Goal: Find contact information: Find contact information

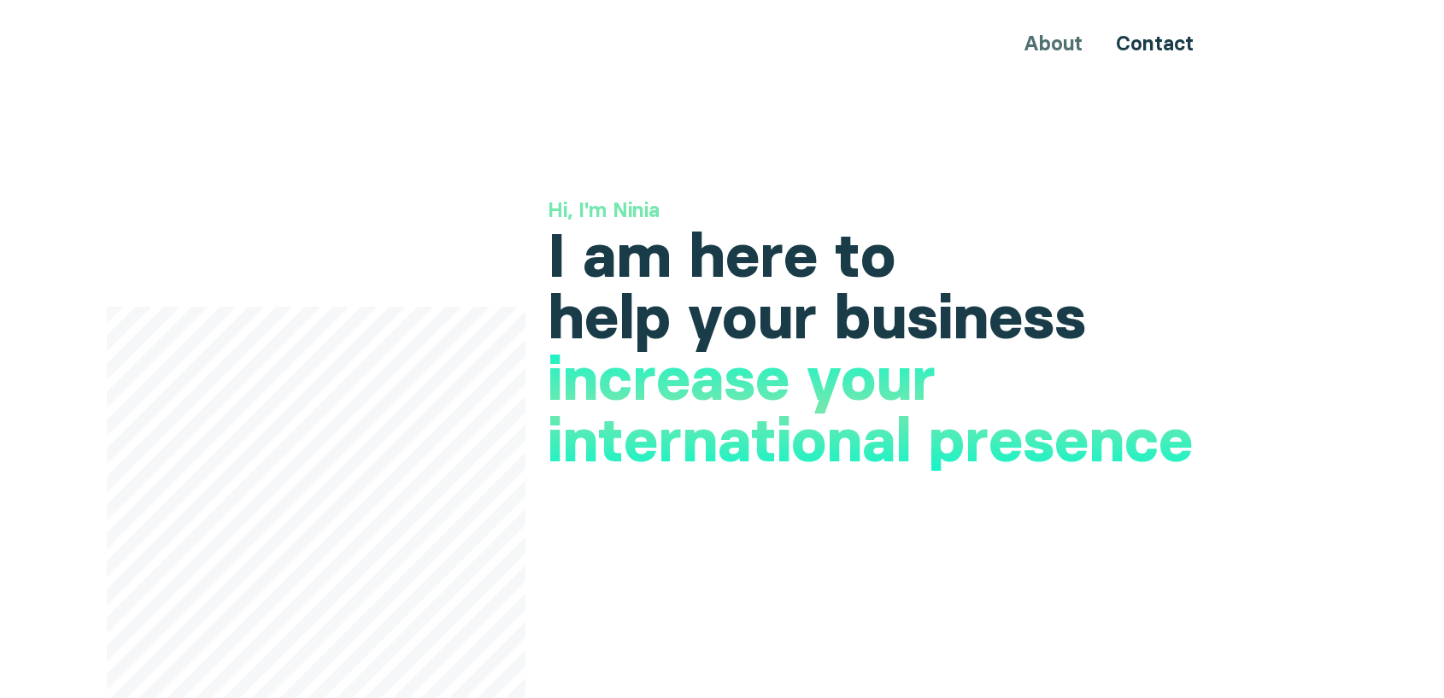
click at [1176, 43] on link "Contact" at bounding box center [1155, 43] width 78 height 25
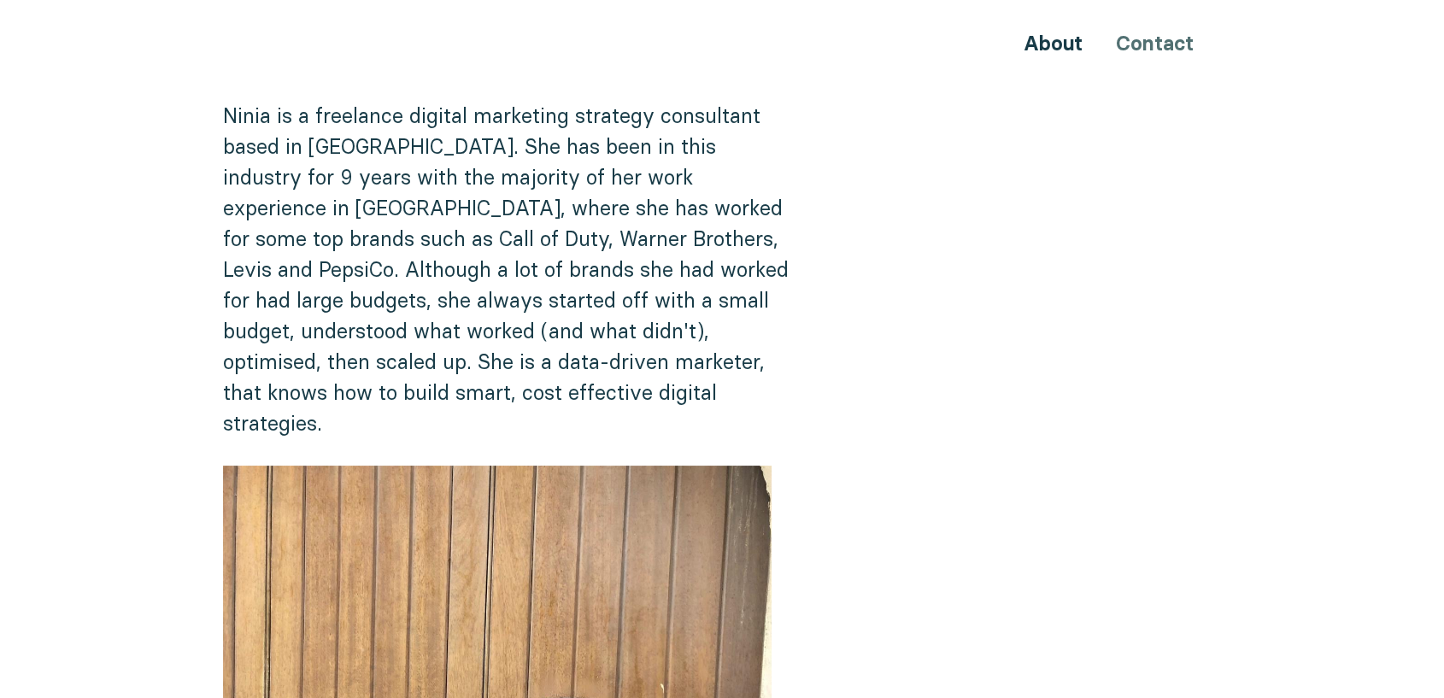
scroll to position [95, 0]
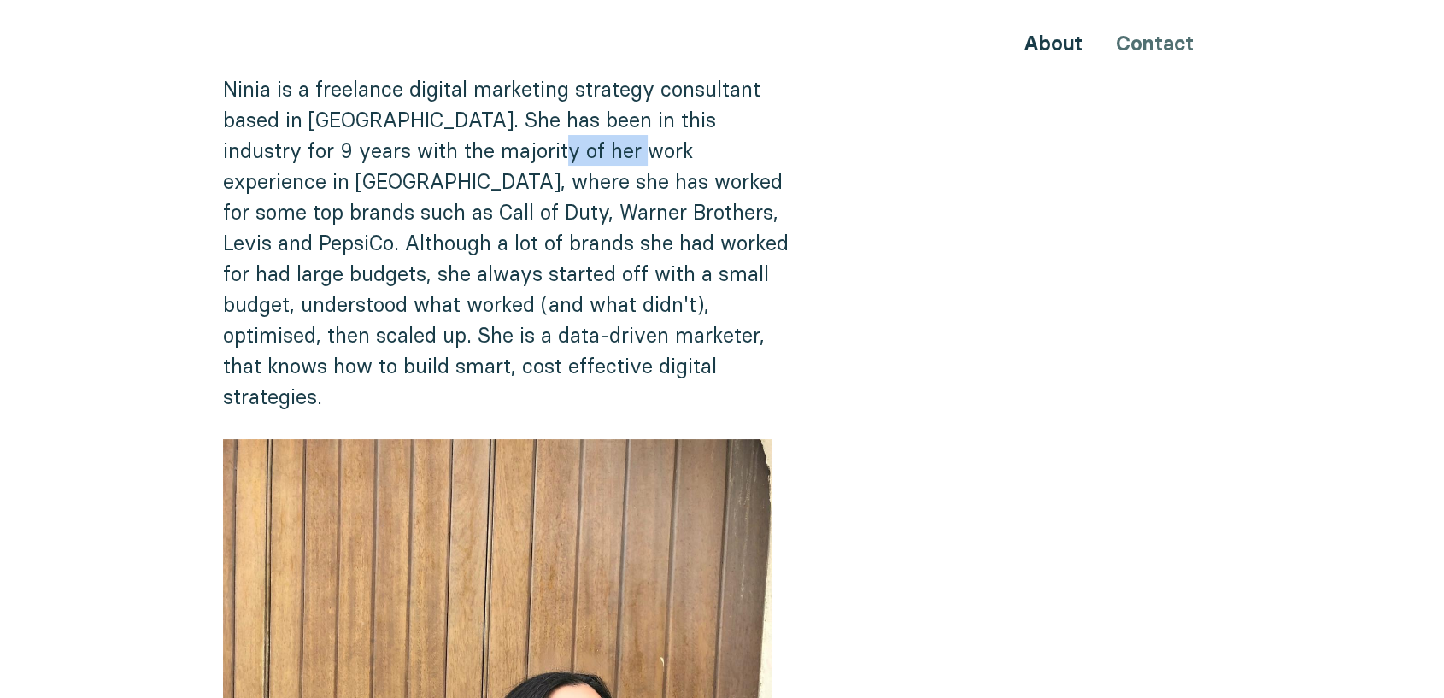
drag, startPoint x: 577, startPoint y: 144, endPoint x: 488, endPoint y: 149, distance: 89.0
click at [488, 149] on p "Ninia is a freelance digital marketing strategy consultant based in [GEOGRAPHIC…" at bounding box center [510, 242] width 574 height 338
click at [338, 85] on p "Ninia is a freelance digital marketing strategy consultant based in [GEOGRAPHIC…" at bounding box center [510, 242] width 574 height 338
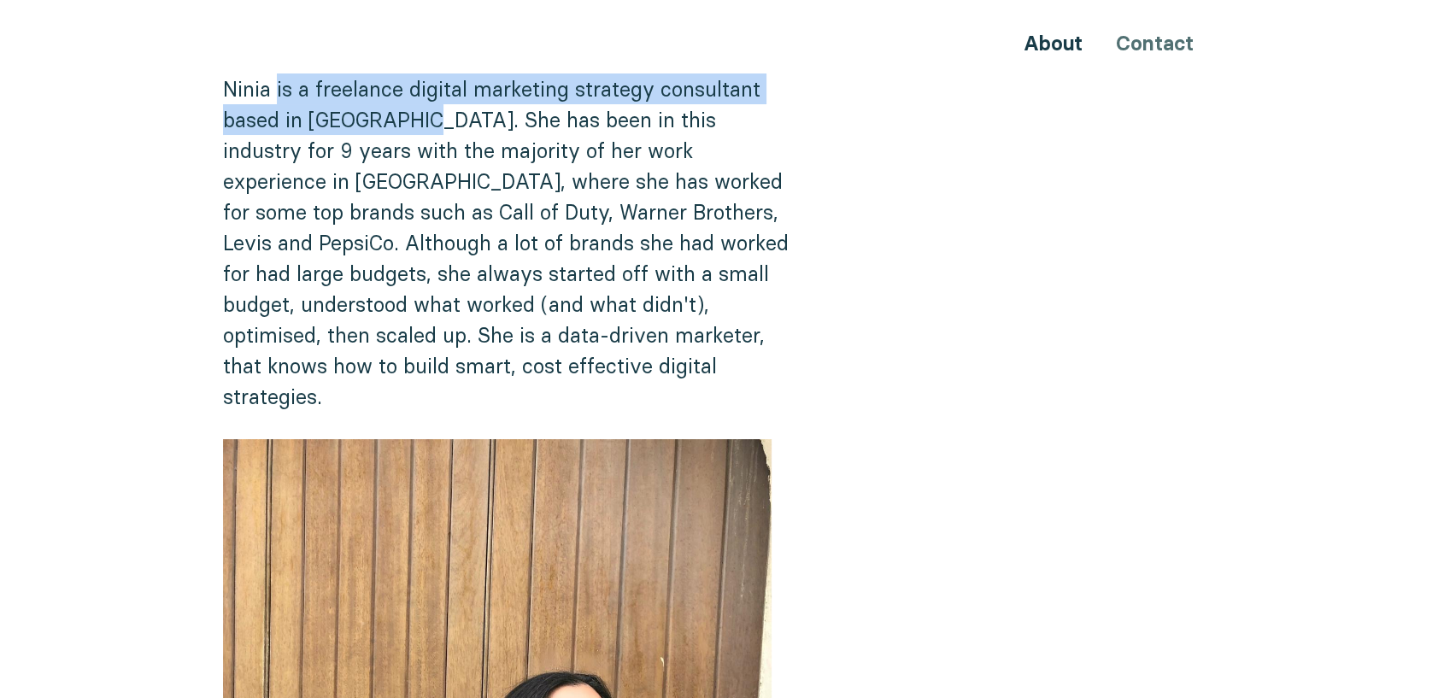
drag, startPoint x: 279, startPoint y: 91, endPoint x: 415, endPoint y: 103, distance: 136.3
click at [417, 103] on p "Ninia is a freelance digital marketing strategy consultant based in [GEOGRAPHIC…" at bounding box center [510, 242] width 574 height 338
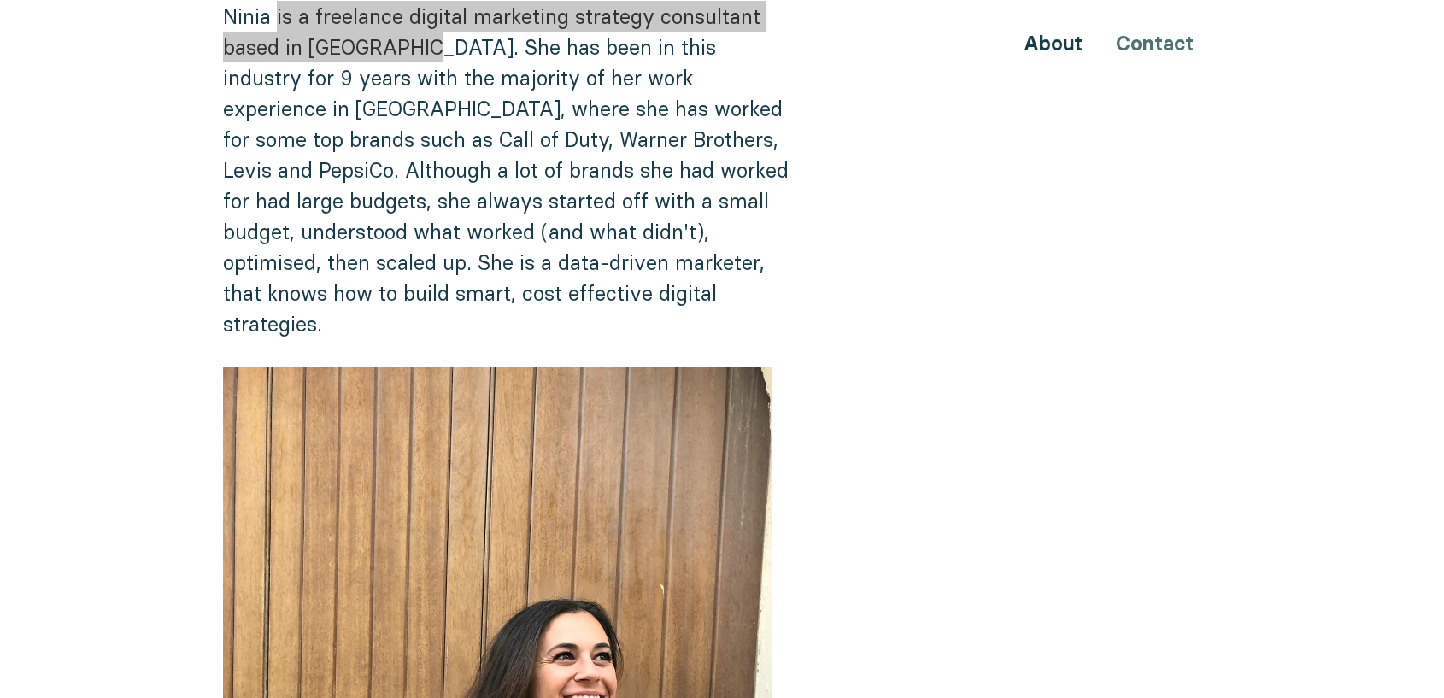
scroll to position [0, 0]
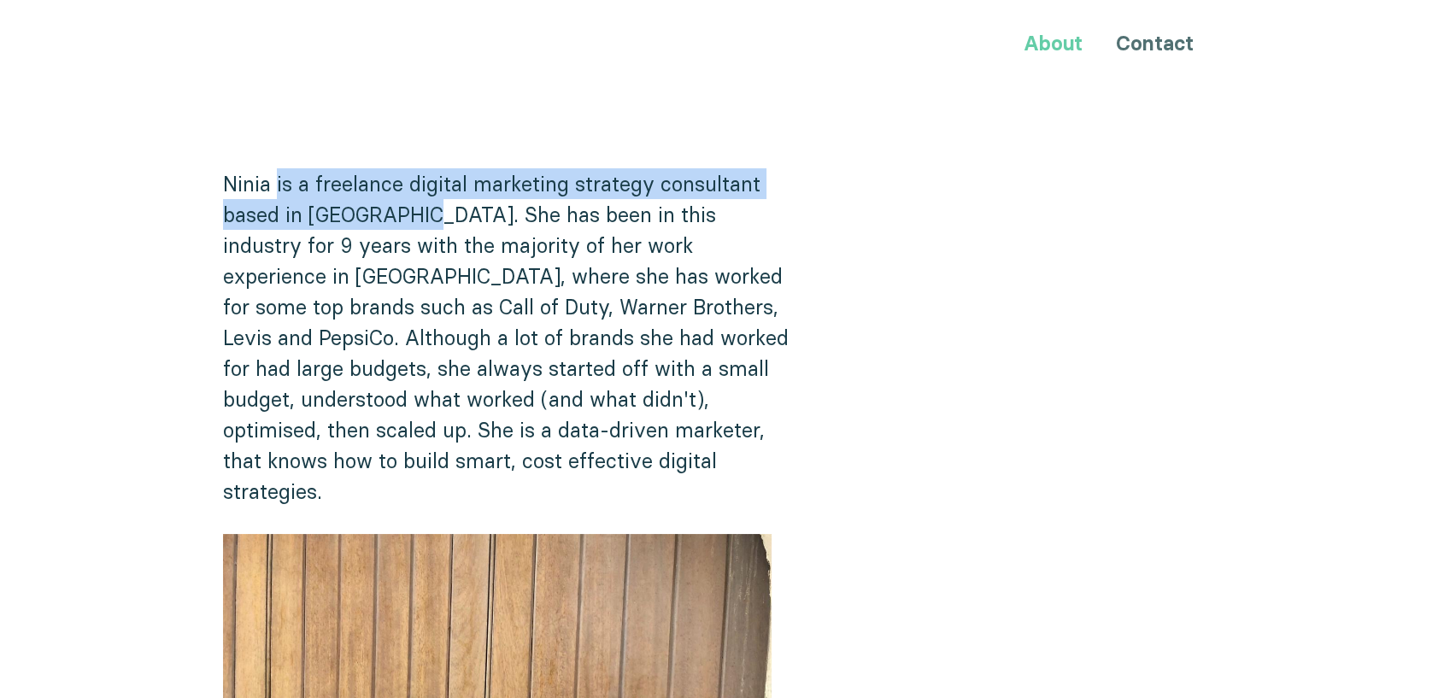
click at [1045, 38] on link "About" at bounding box center [1052, 43] width 59 height 25
click at [1055, 42] on link "About" at bounding box center [1052, 43] width 59 height 25
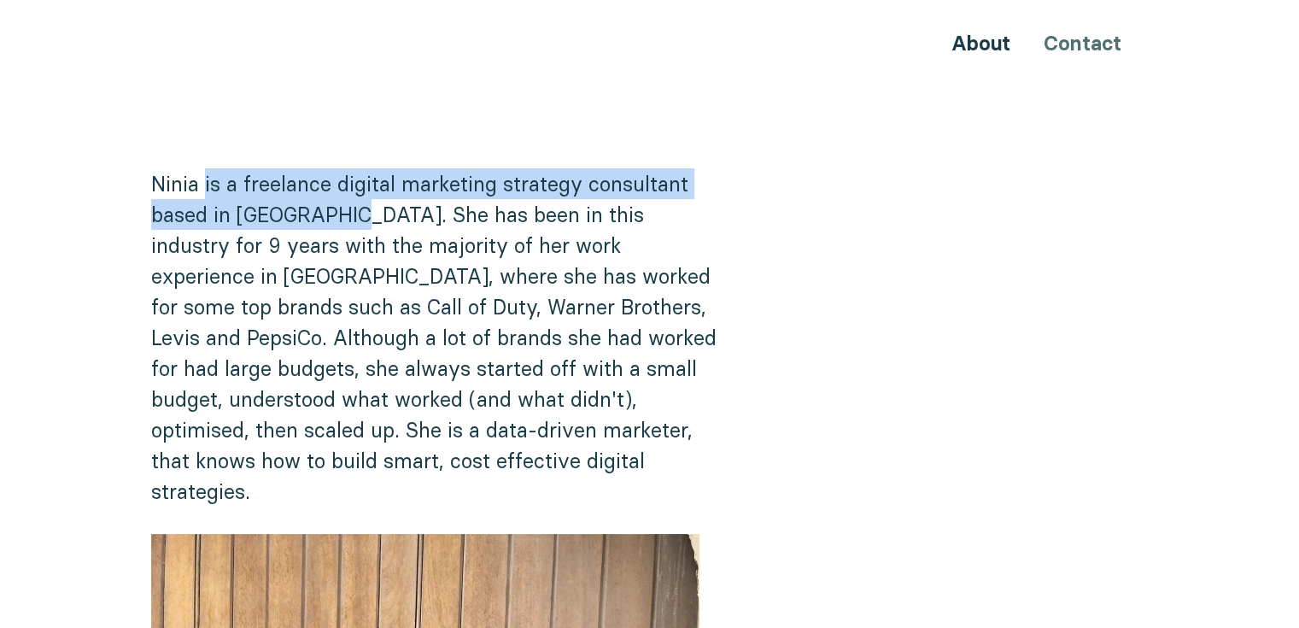
scroll to position [1909, 0]
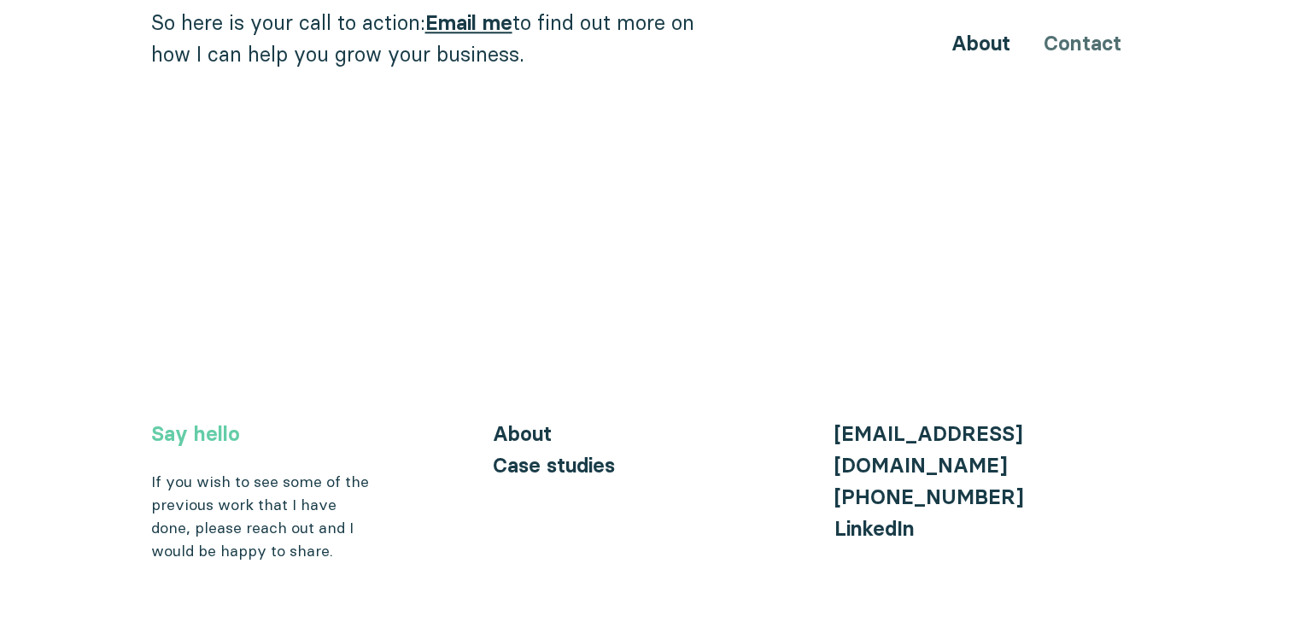
click at [195, 421] on link "Say hello" at bounding box center [195, 433] width 89 height 25
drag, startPoint x: 249, startPoint y: 466, endPoint x: 236, endPoint y: 467, distance: 12.9
click at [236, 470] on div "If you wish to see some of the previous work that I have done, please reach out…" at bounding box center [262, 516] width 222 height 92
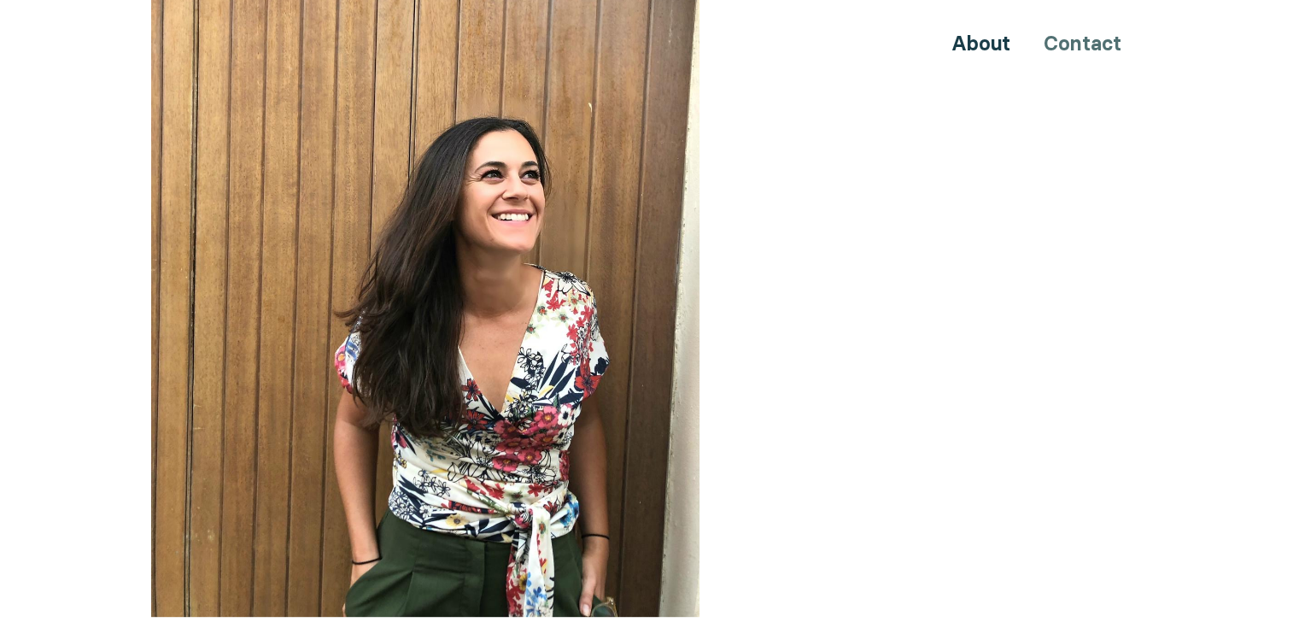
scroll to position [628, 0]
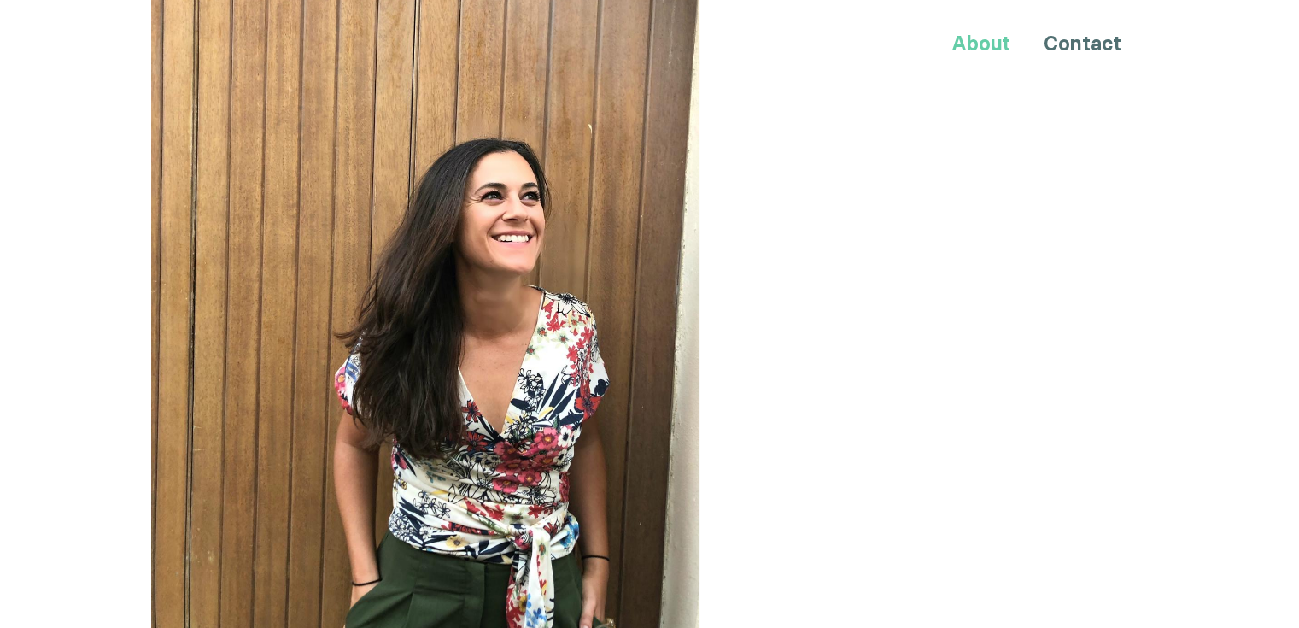
click at [981, 44] on link "About" at bounding box center [981, 43] width 59 height 25
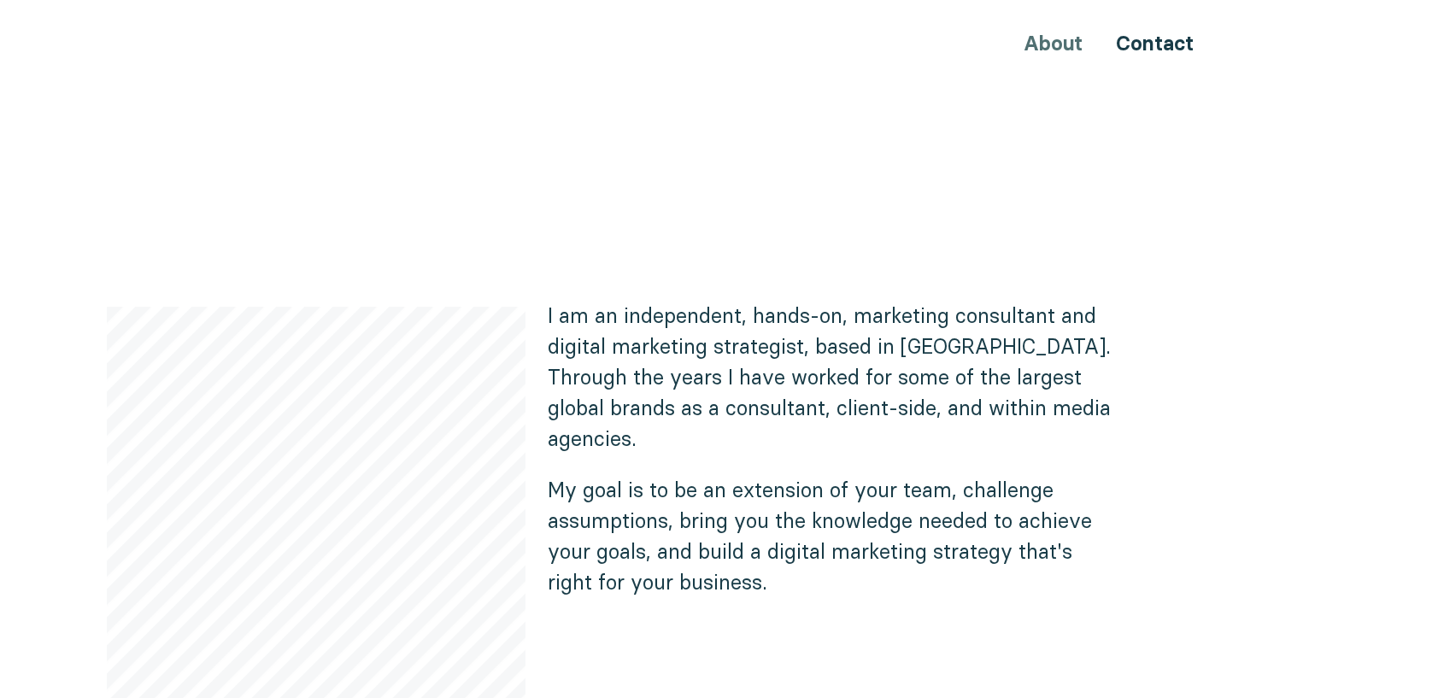
scroll to position [949, 0]
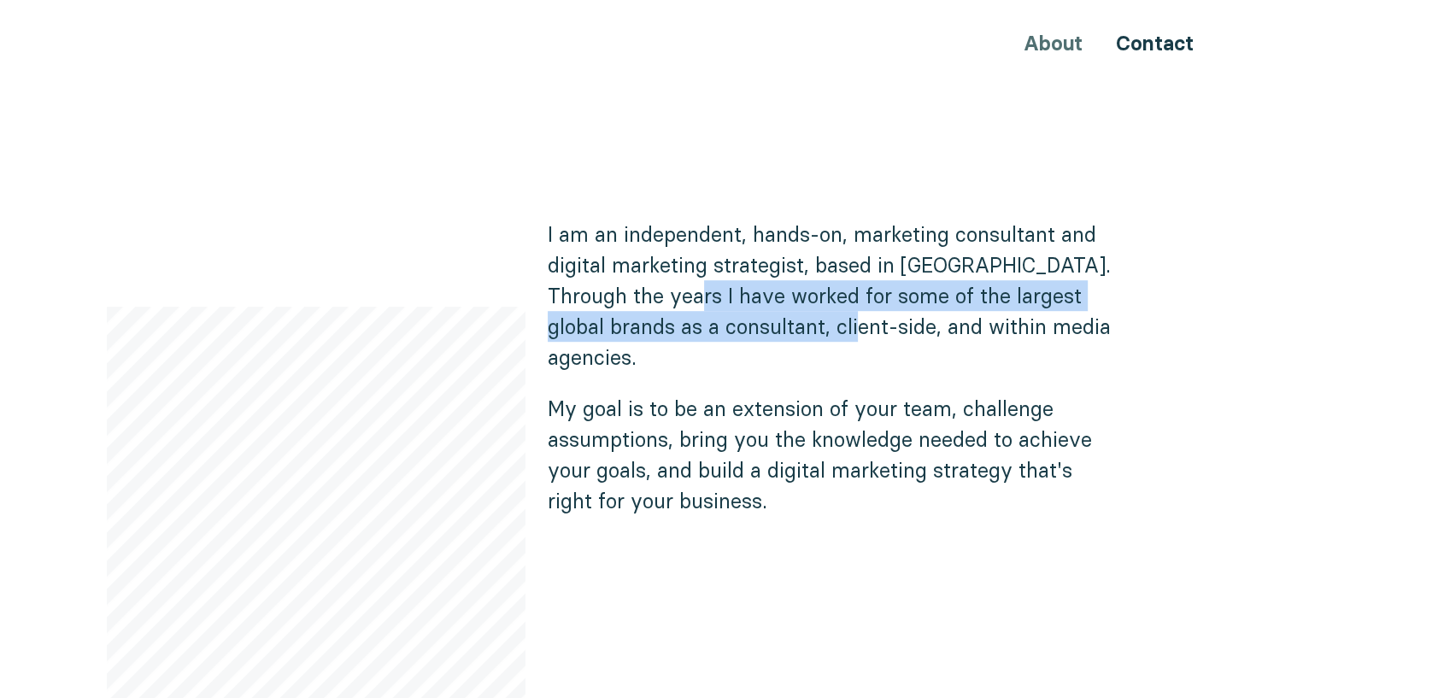
drag, startPoint x: 692, startPoint y: 304, endPoint x: 843, endPoint y: 311, distance: 151.3
click at [843, 311] on p "I am an independent, hands-on, marketing consultant and digital marketing strat…" at bounding box center [835, 296] width 574 height 154
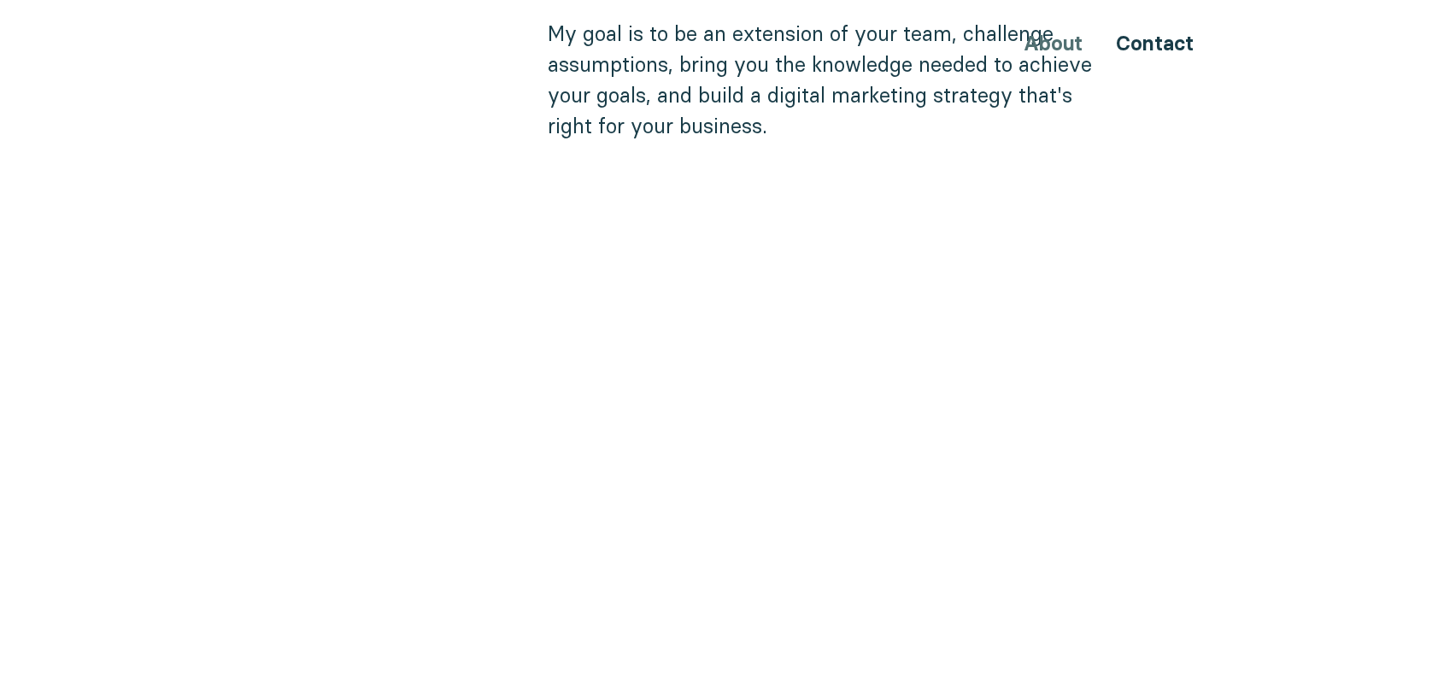
scroll to position [1328, 0]
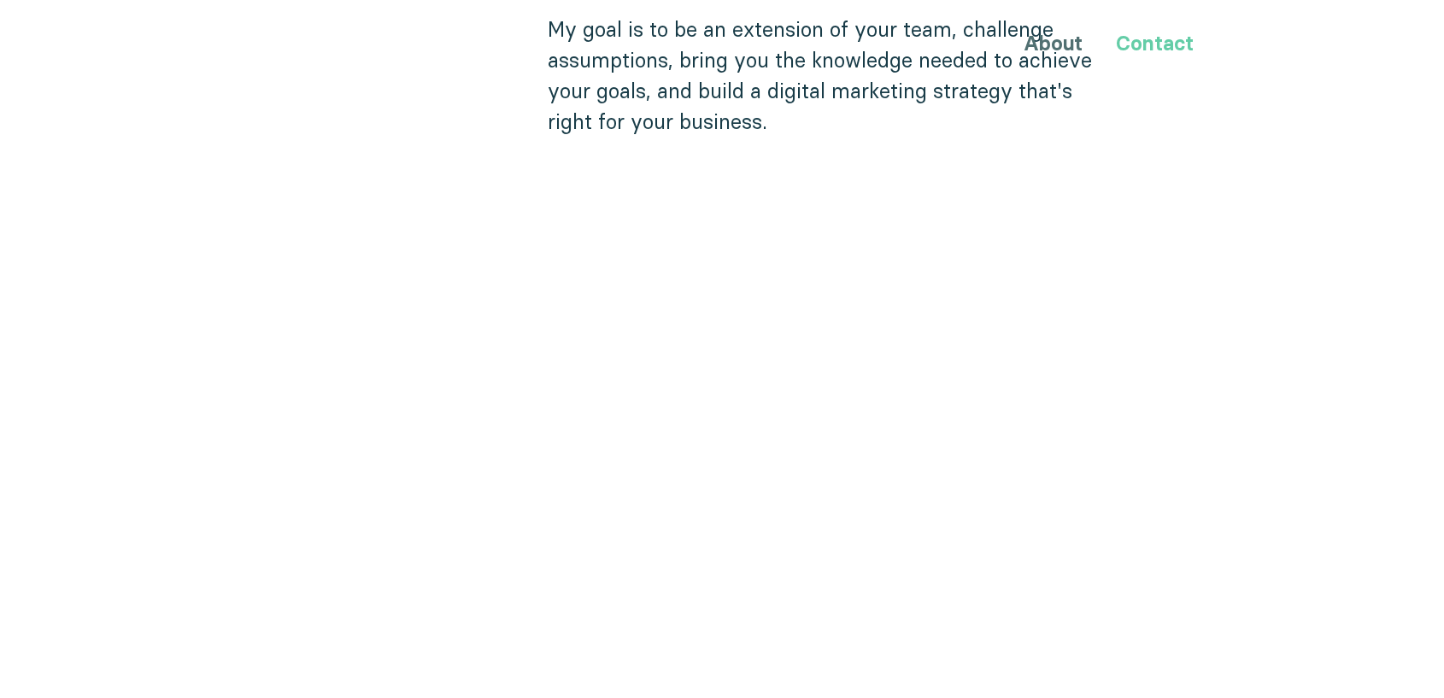
click at [1145, 44] on link "Contact" at bounding box center [1155, 43] width 78 height 25
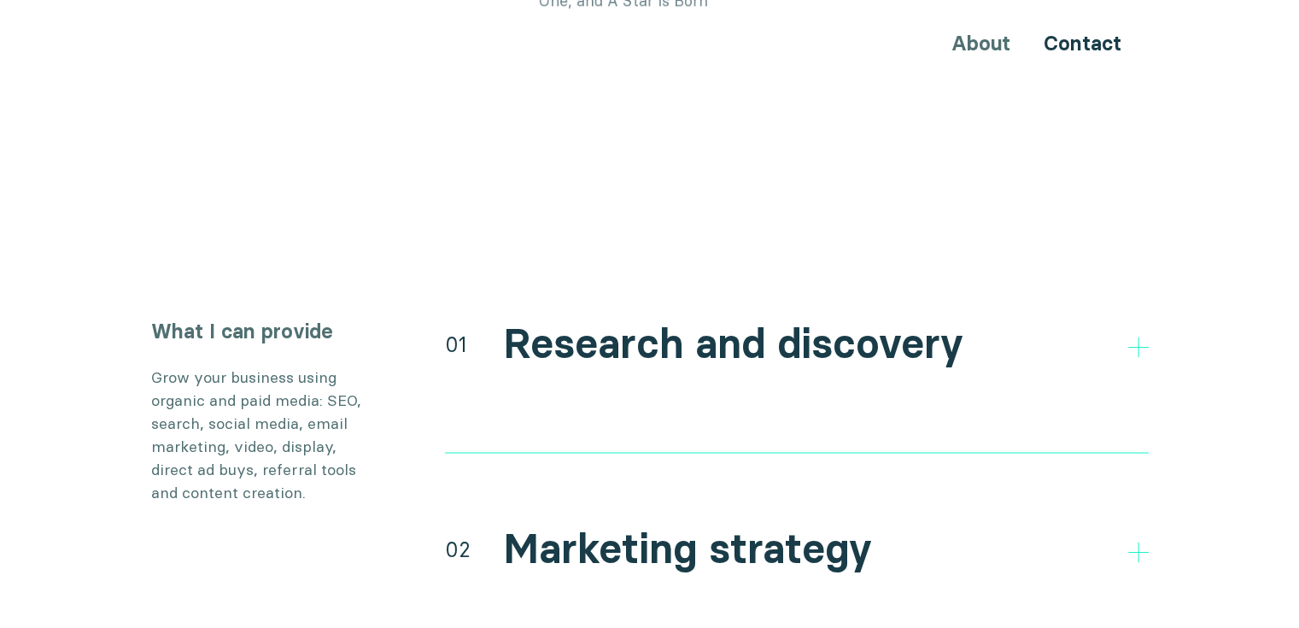
scroll to position [2999, 0]
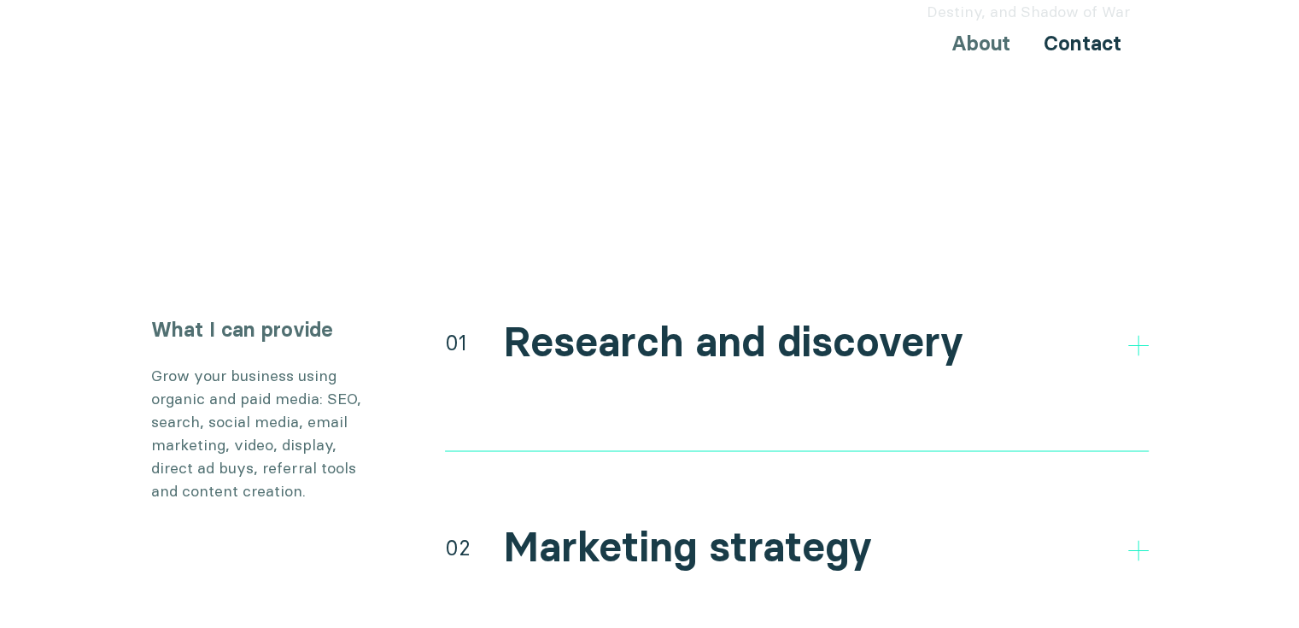
click at [601, 317] on h2 "Research and discovery" at bounding box center [733, 342] width 460 height 50
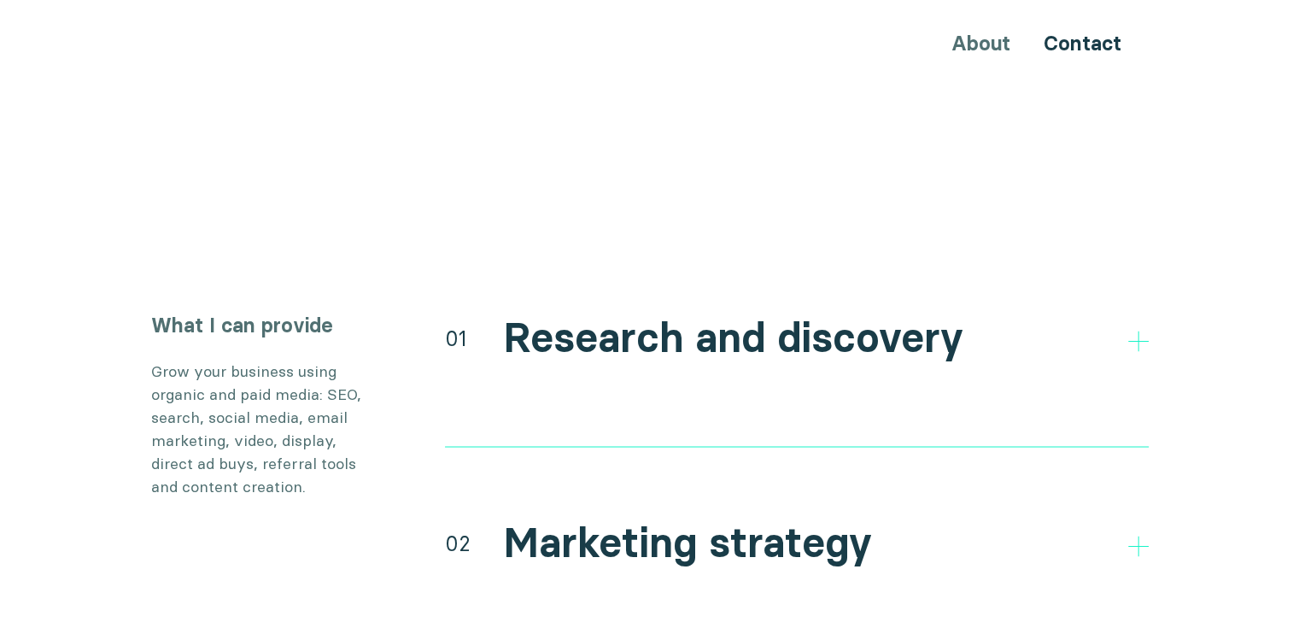
scroll to position [3085, 0]
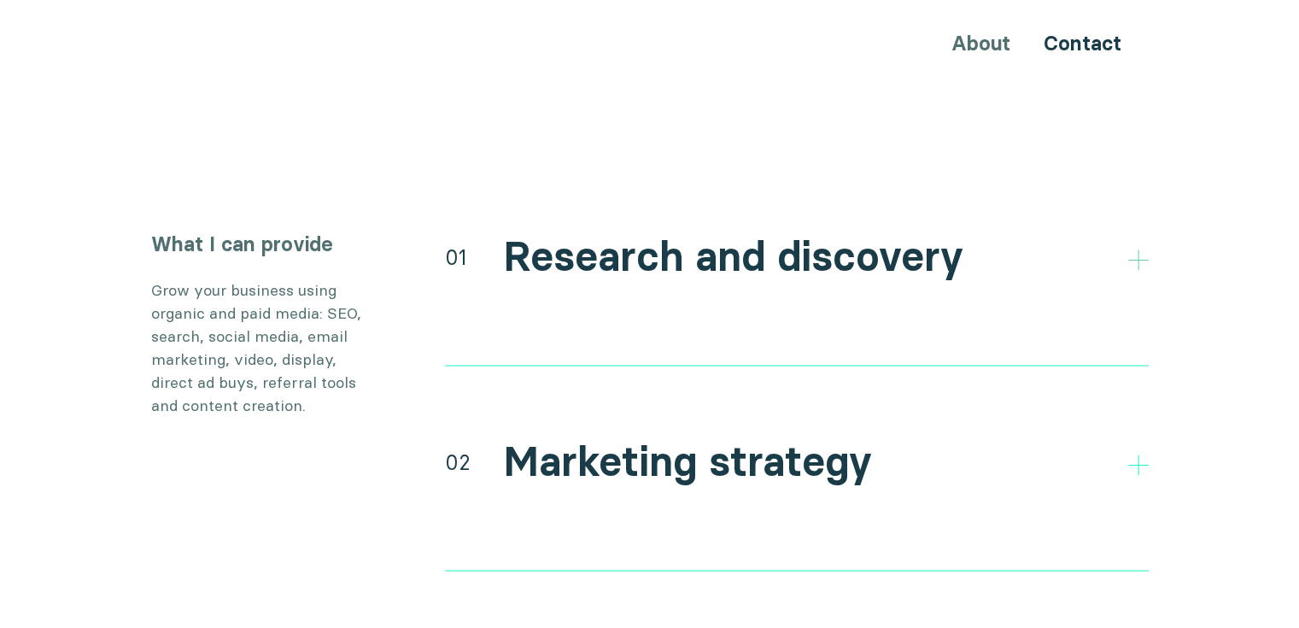
click at [1136, 249] on icon at bounding box center [1138, 259] width 21 height 21
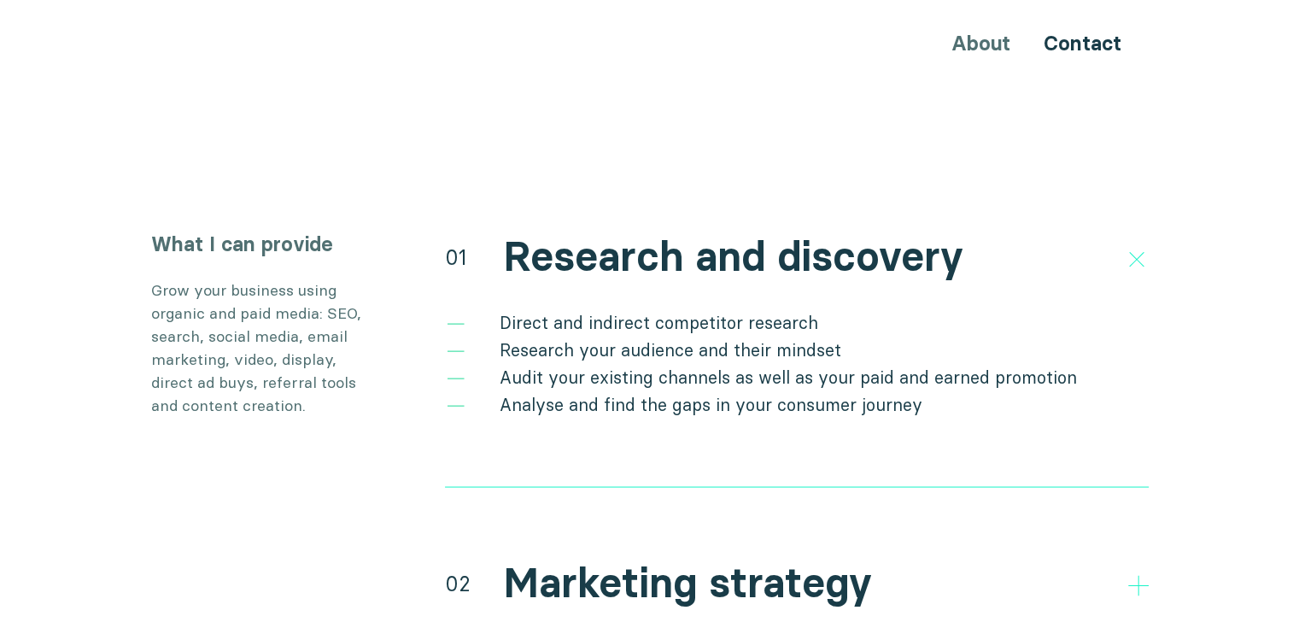
drag, startPoint x: 1121, startPoint y: 243, endPoint x: 1075, endPoint y: 251, distance: 45.9
click at [1121, 243] on div "01 Research and discovery" at bounding box center [797, 255] width 704 height 52
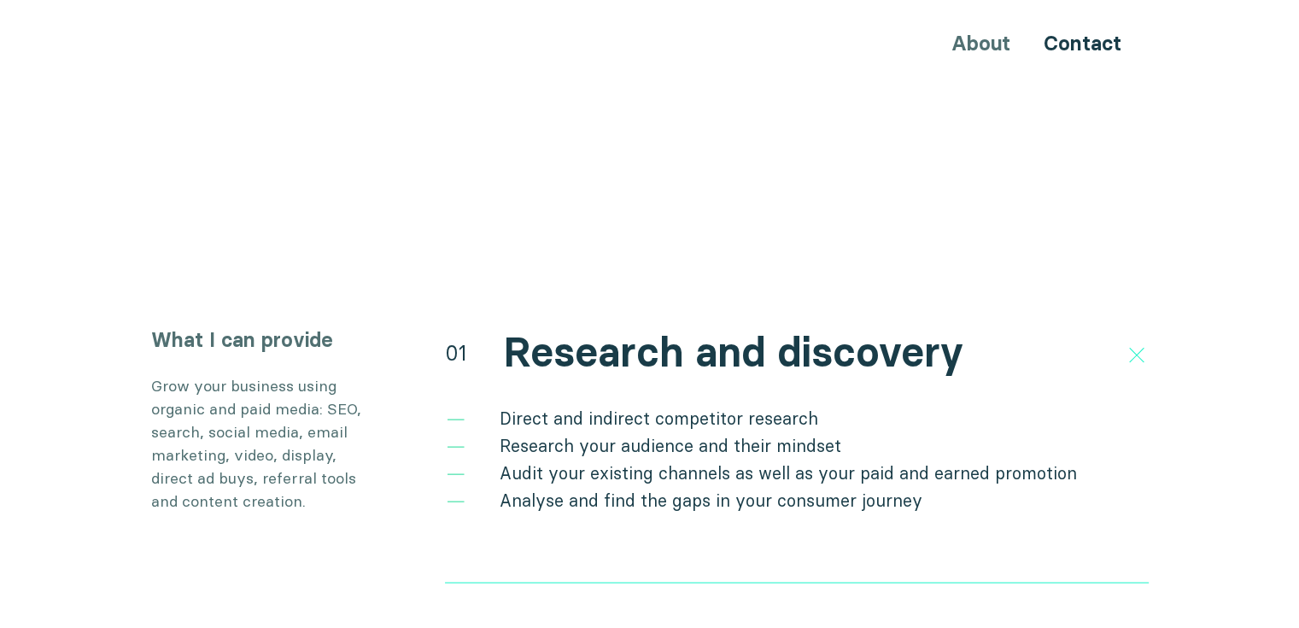
scroll to position [2990, 0]
drag, startPoint x: 284, startPoint y: 419, endPoint x: 237, endPoint y: 420, distance: 46.1
click at [237, 420] on p "Grow your business using organic and paid media: SEO, search, social media, ema…" at bounding box center [262, 441] width 222 height 138
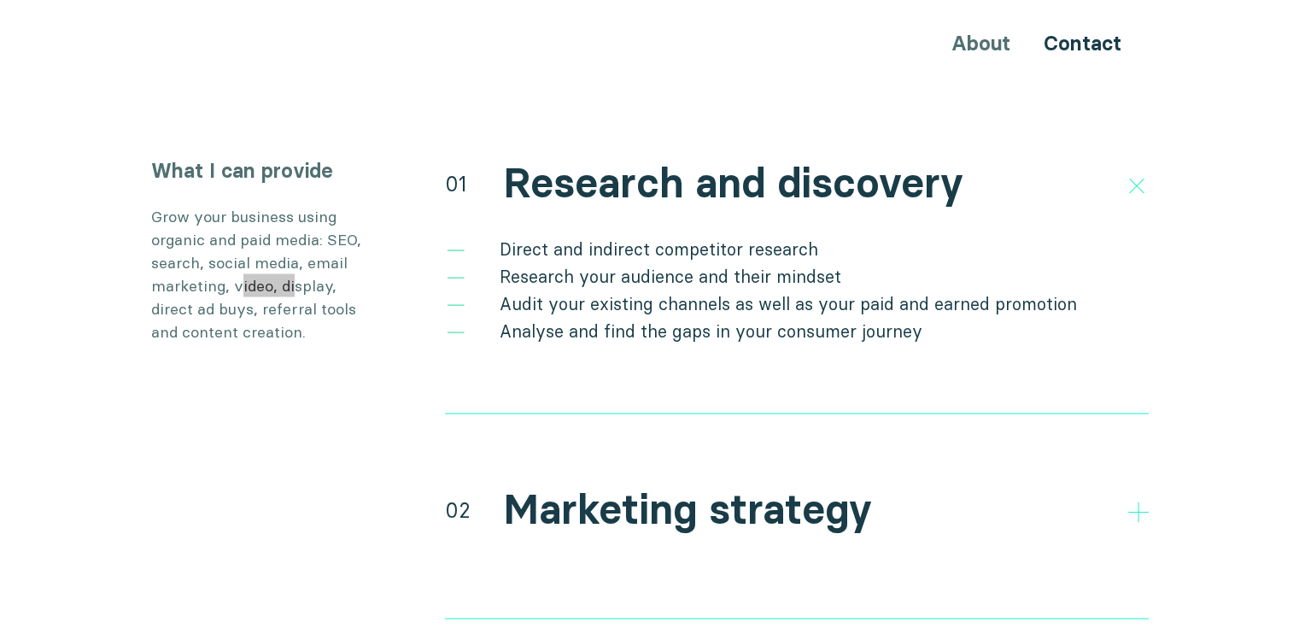
scroll to position [3161, 0]
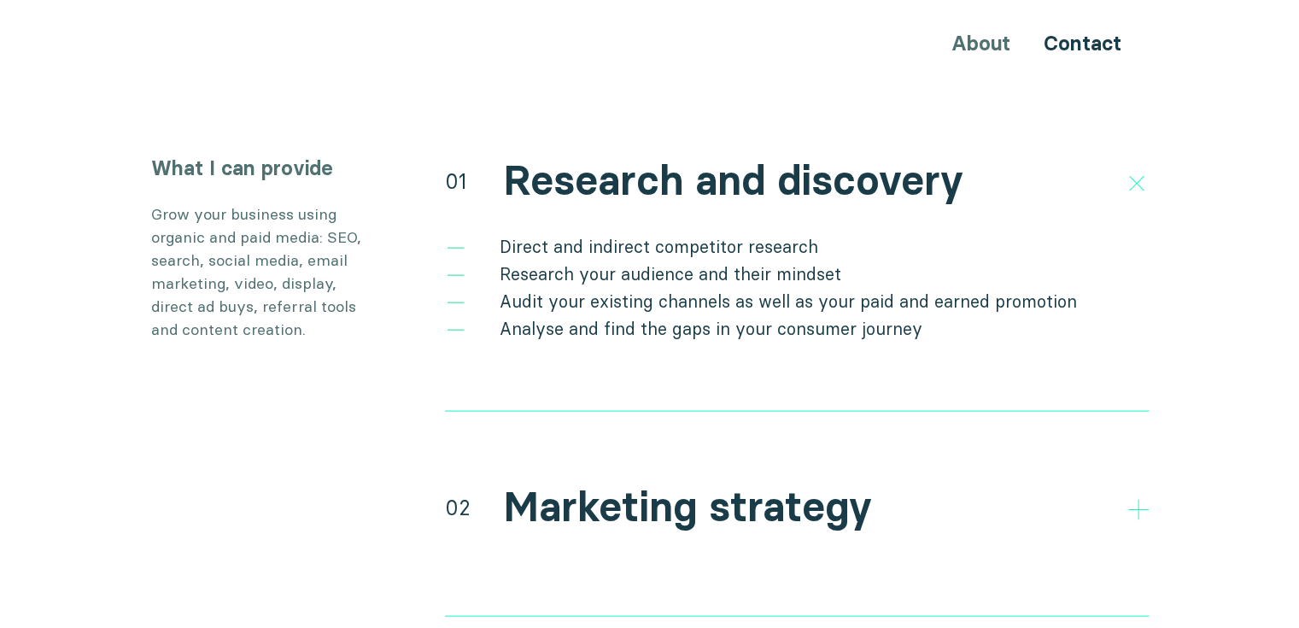
drag, startPoint x: 1136, startPoint y: 152, endPoint x: 1139, endPoint y: 226, distance: 73.5
click at [1136, 168] on icon at bounding box center [1136, 182] width 29 height 29
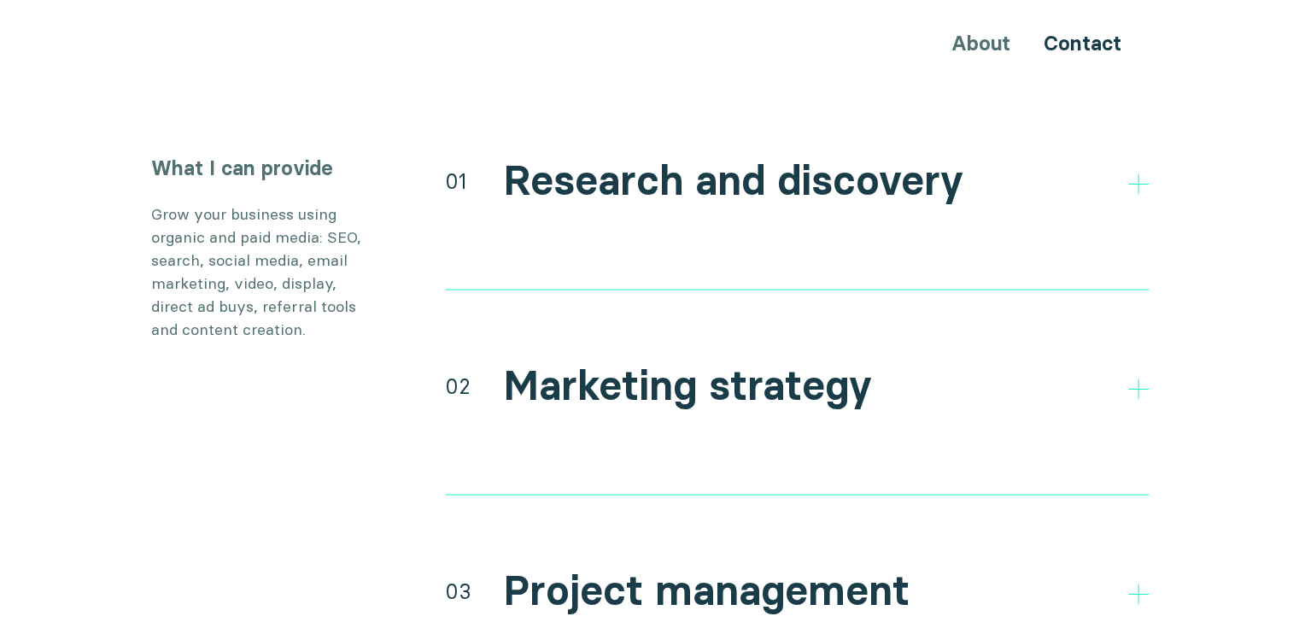
drag, startPoint x: 1144, startPoint y: 152, endPoint x: 1061, endPoint y: 186, distance: 89.6
click at [1144, 173] on icon at bounding box center [1138, 183] width 21 height 21
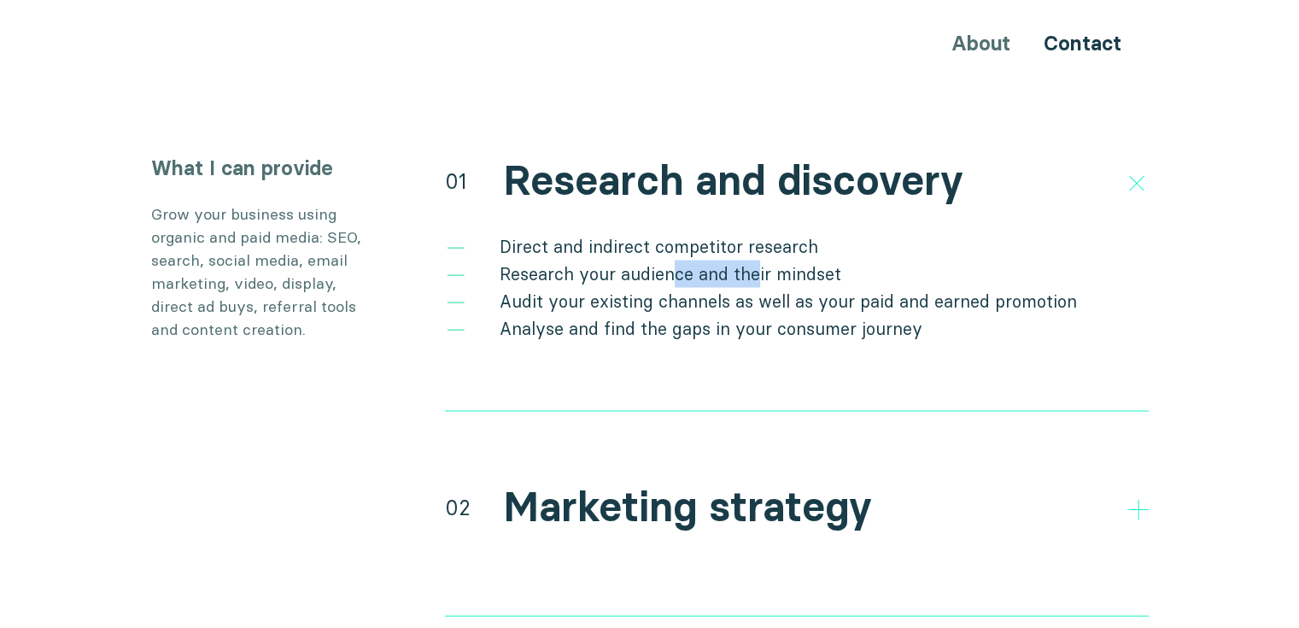
drag, startPoint x: 755, startPoint y: 239, endPoint x: 671, endPoint y: 245, distance: 84.8
click at [671, 260] on li "Research your audience and their mindset" at bounding box center [797, 273] width 704 height 27
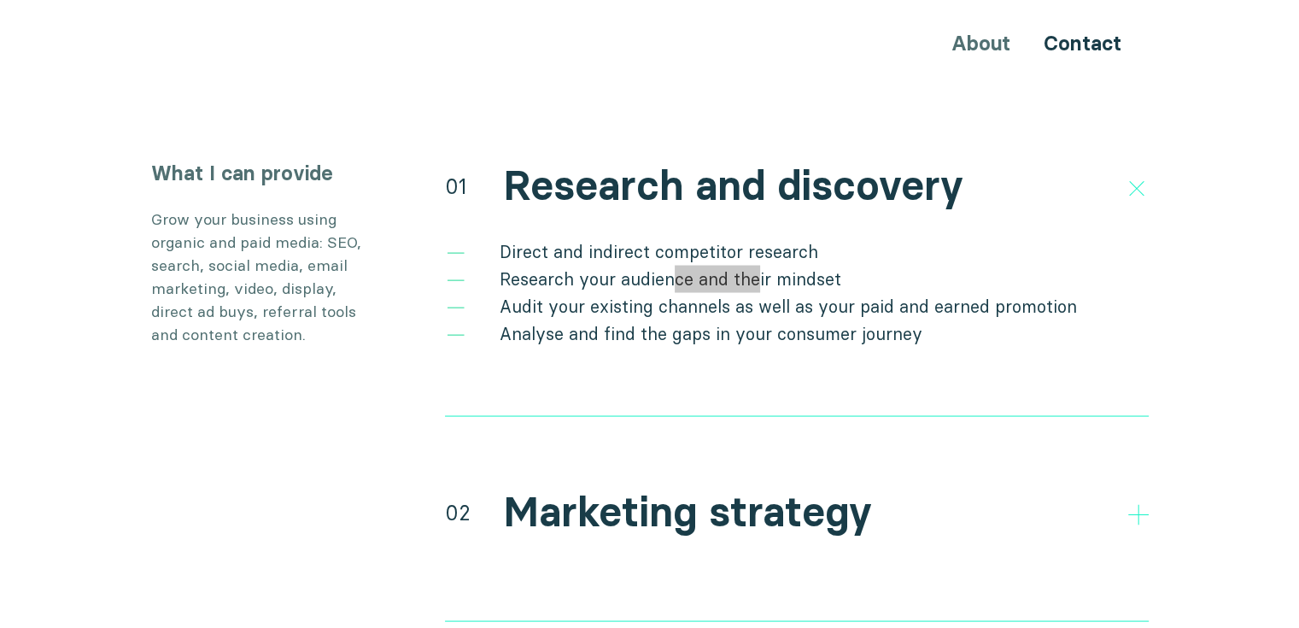
scroll to position [3075, 0]
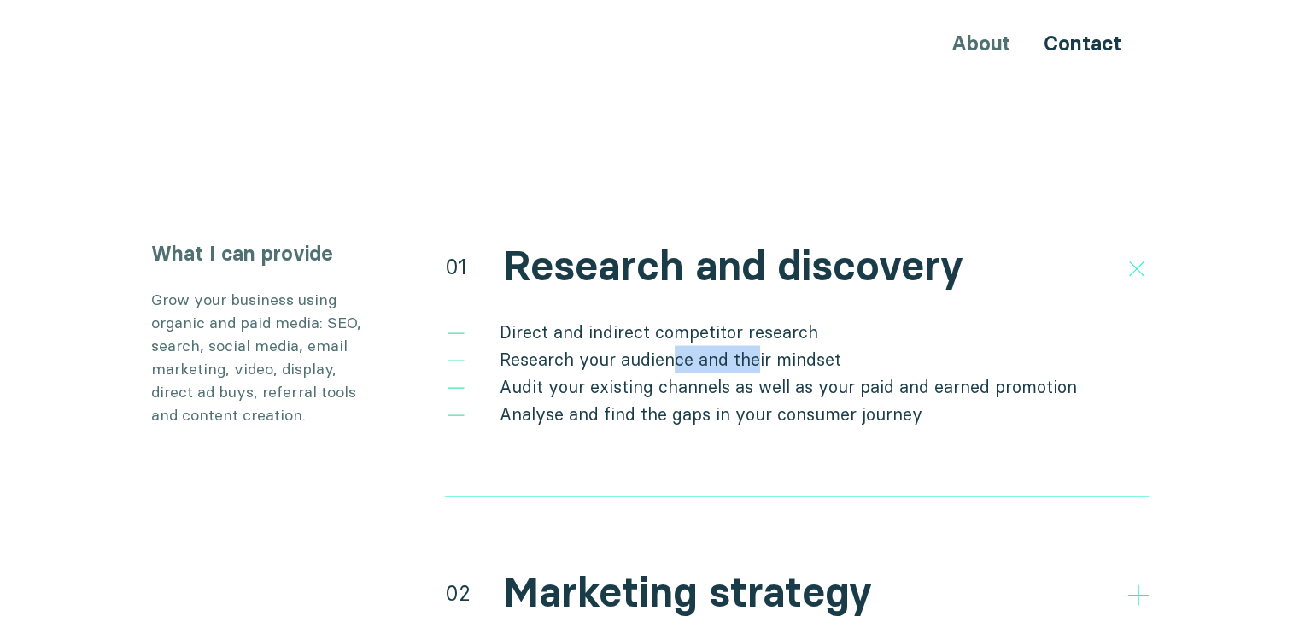
drag, startPoint x: 919, startPoint y: 362, endPoint x: 881, endPoint y: 398, distance: 52.6
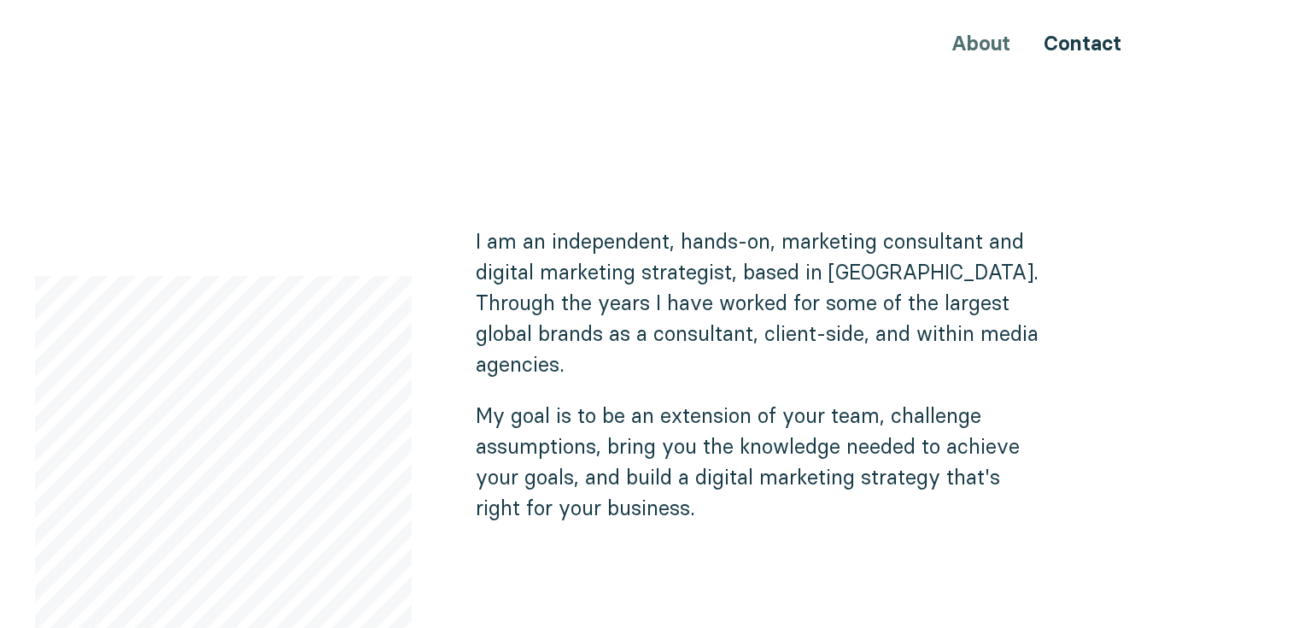
scroll to position [1025, 0]
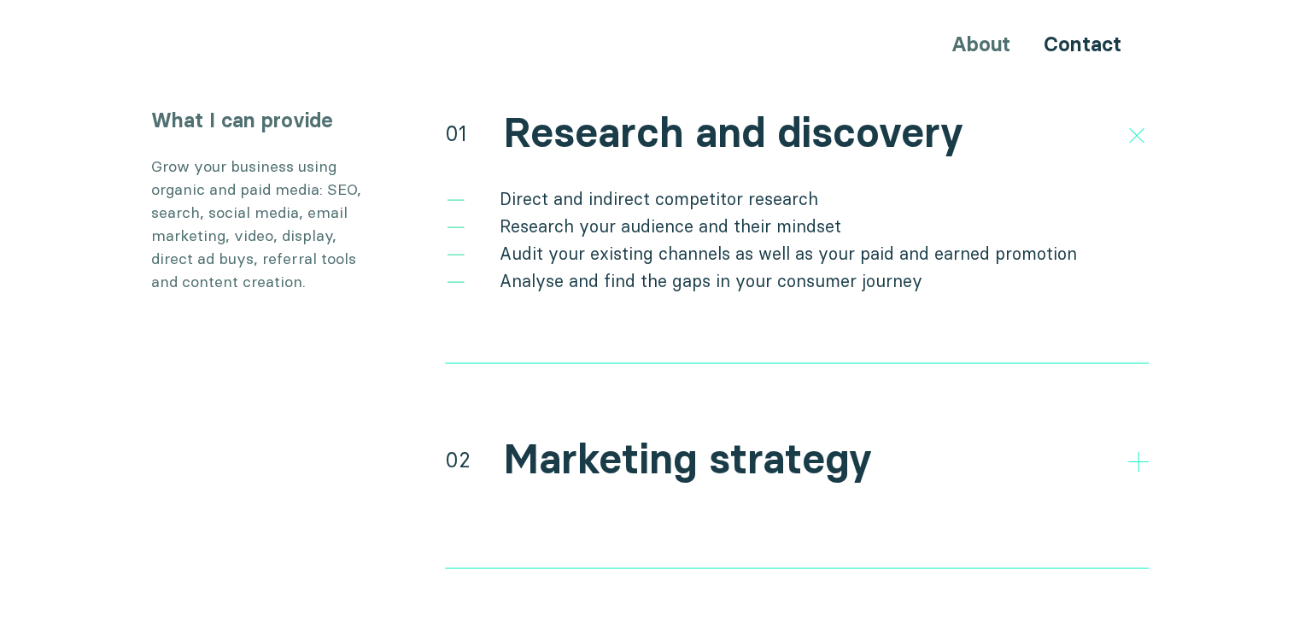
scroll to position [3246, 0]
